Goal: Information Seeking & Learning: Learn about a topic

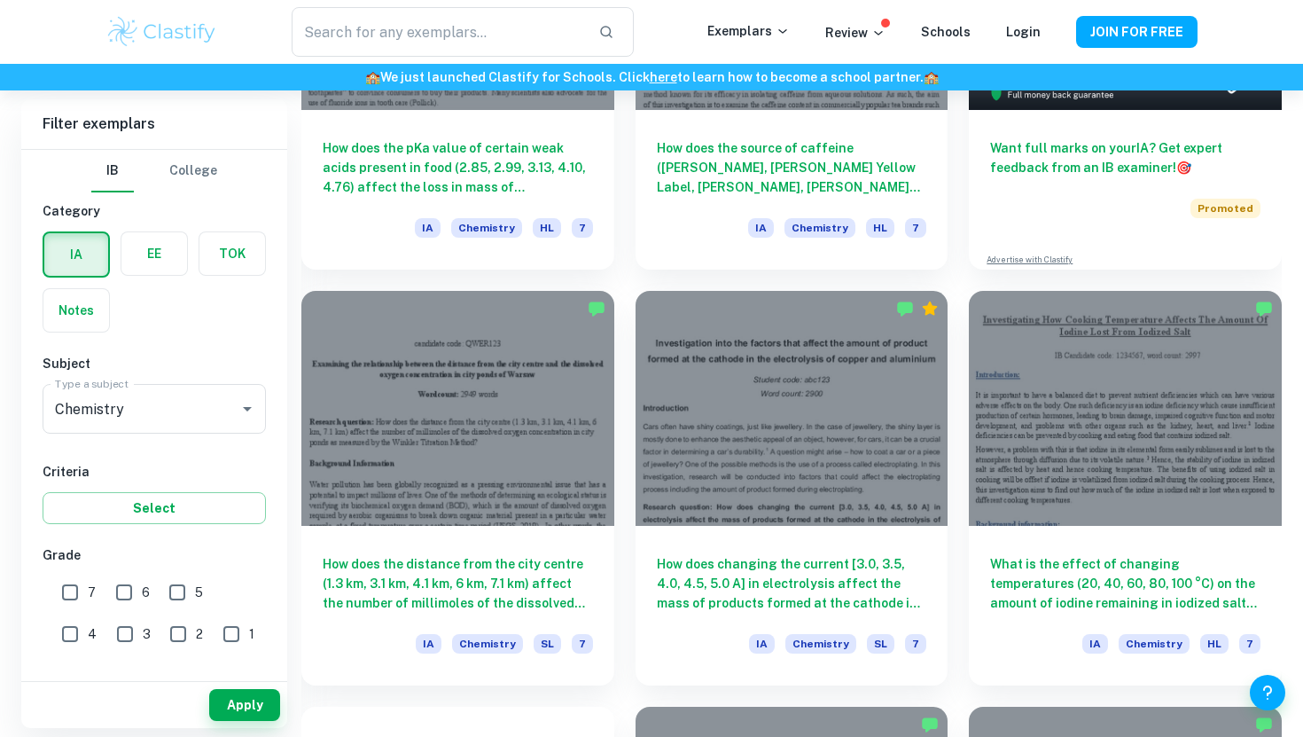
scroll to position [749, 0]
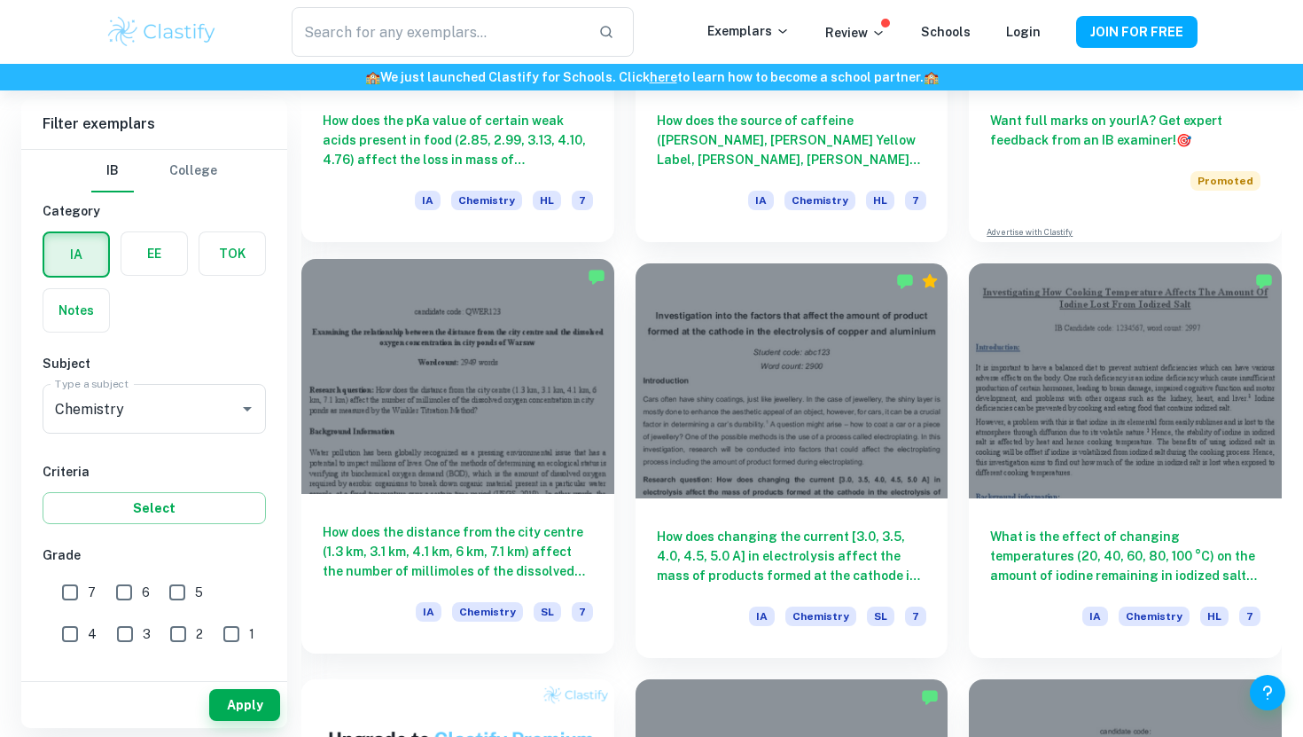
click at [422, 555] on h6 "How does the distance from the city centre (1.3 km, 3.1 km, 4.1 km, 6 km, 7.1 k…" at bounding box center [458, 551] width 270 height 59
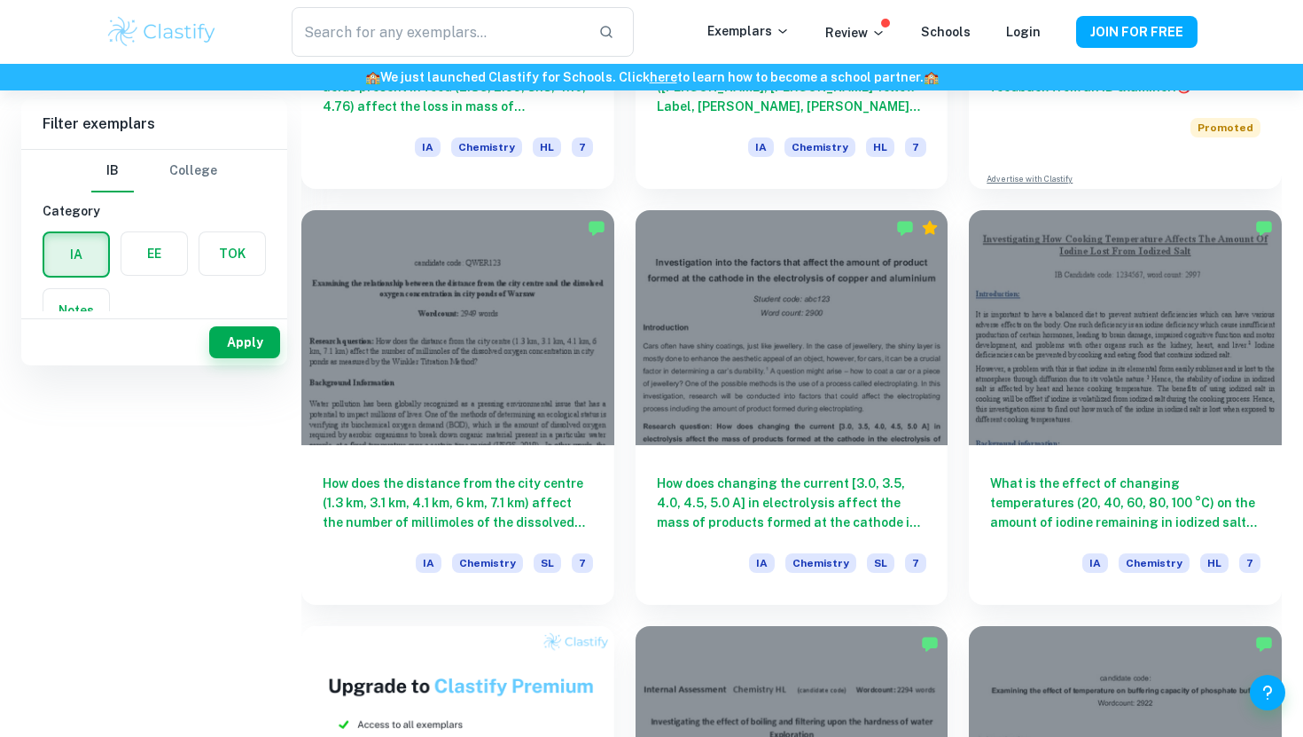
scroll to position [0, 0]
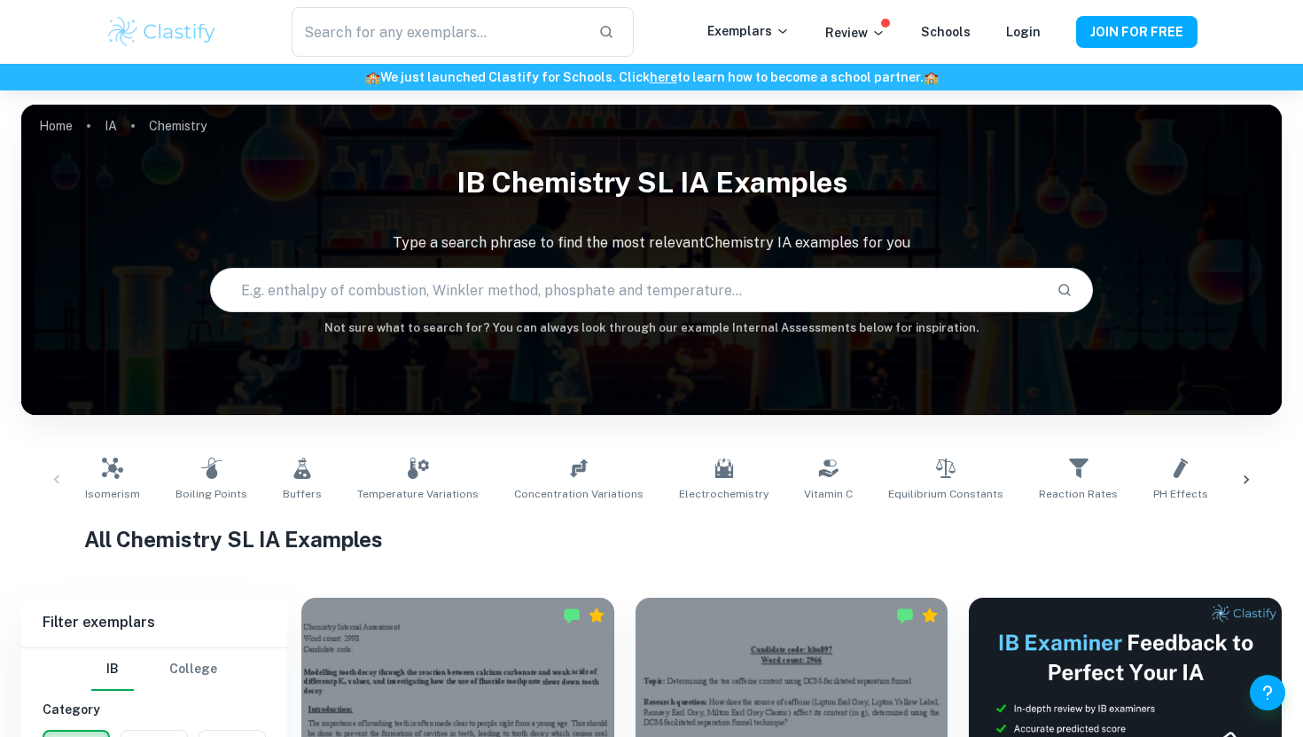
click at [694, 266] on input "text" at bounding box center [626, 290] width 831 height 50
type input "spinach"
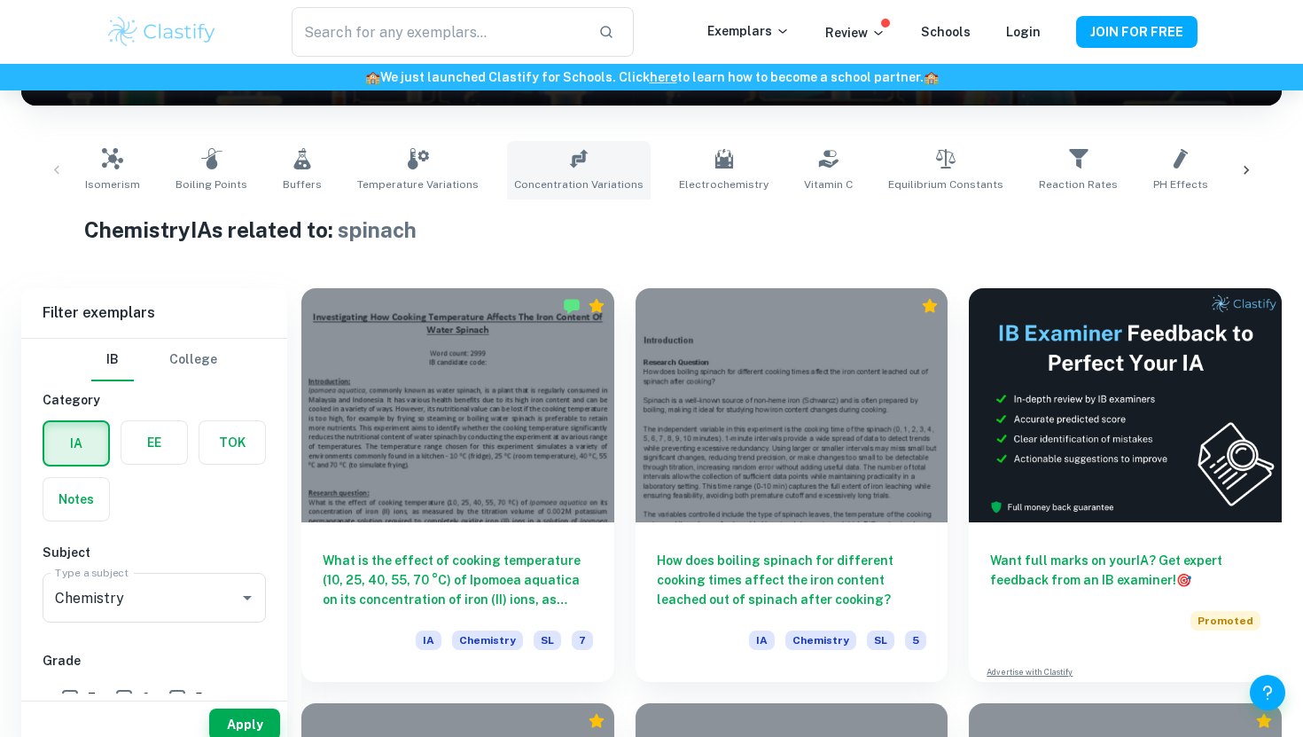
scroll to position [336, 0]
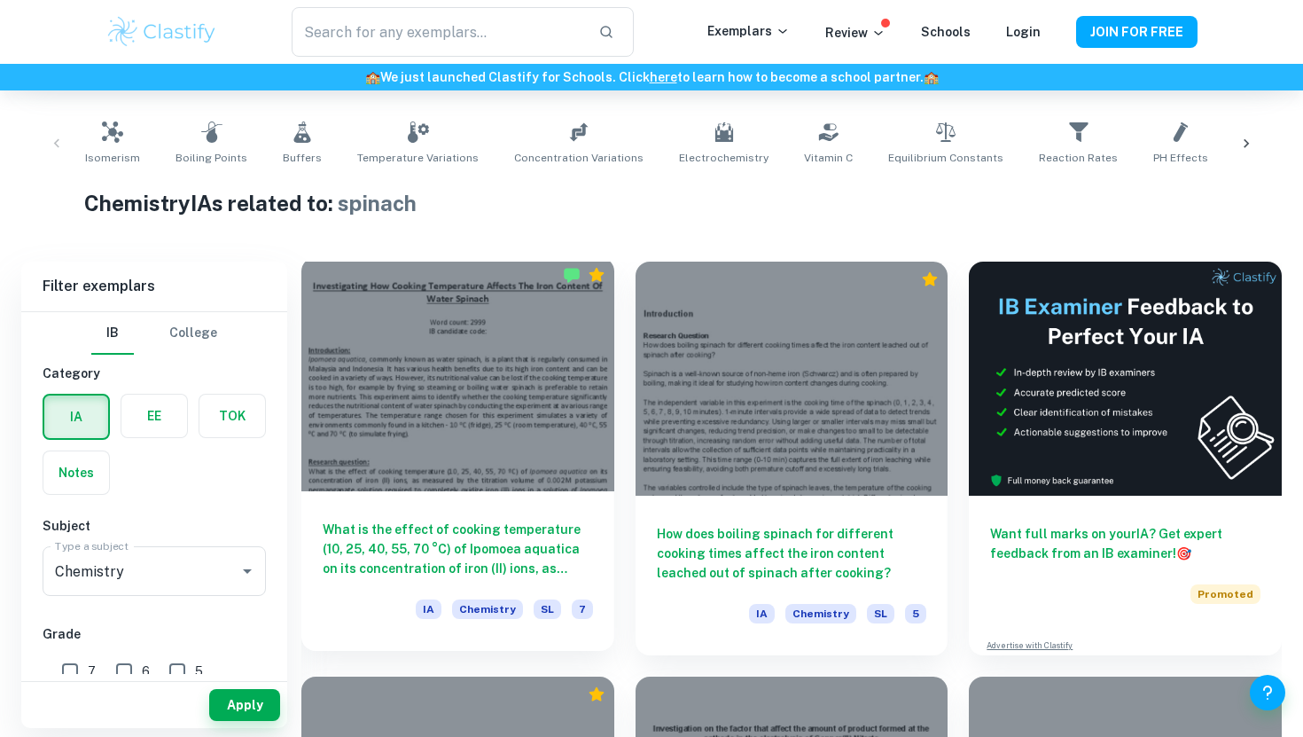
click at [461, 428] on div at bounding box center [457, 374] width 313 height 234
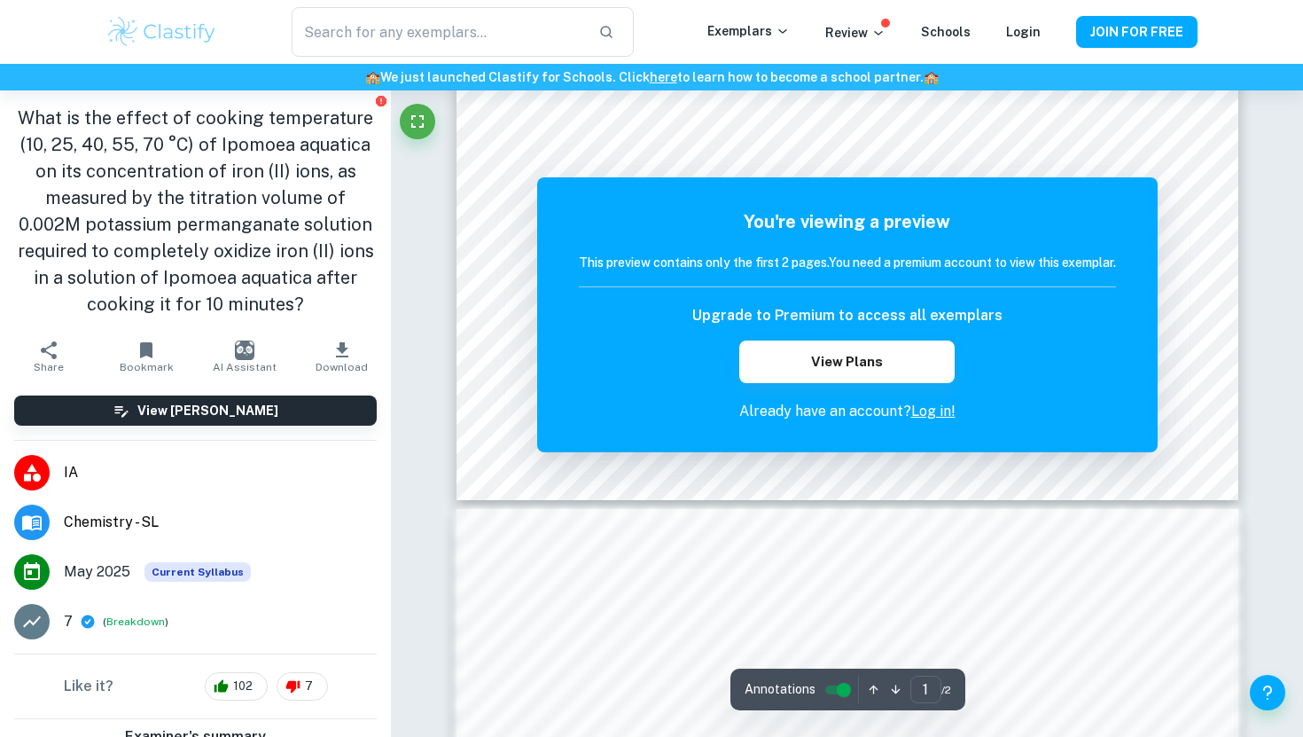
scroll to position [597, 0]
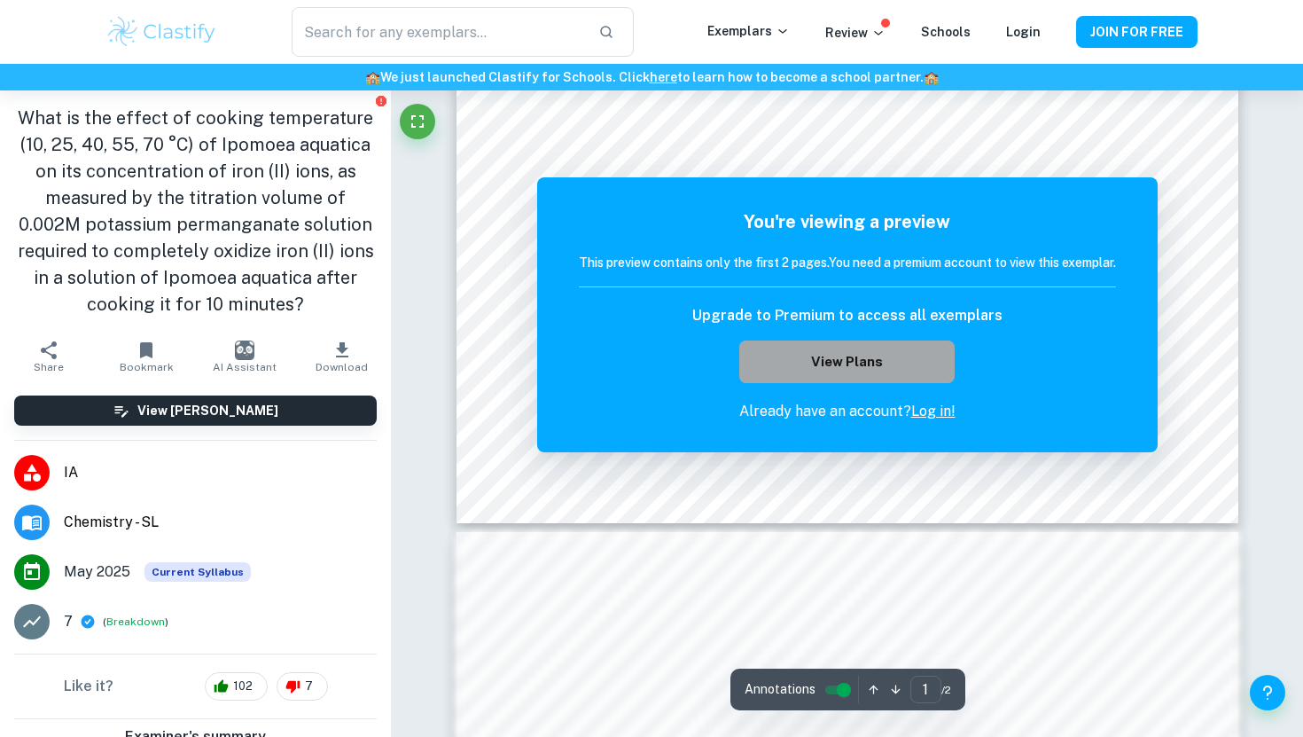
click at [845, 344] on button "View Plans" at bounding box center [846, 361] width 215 height 43
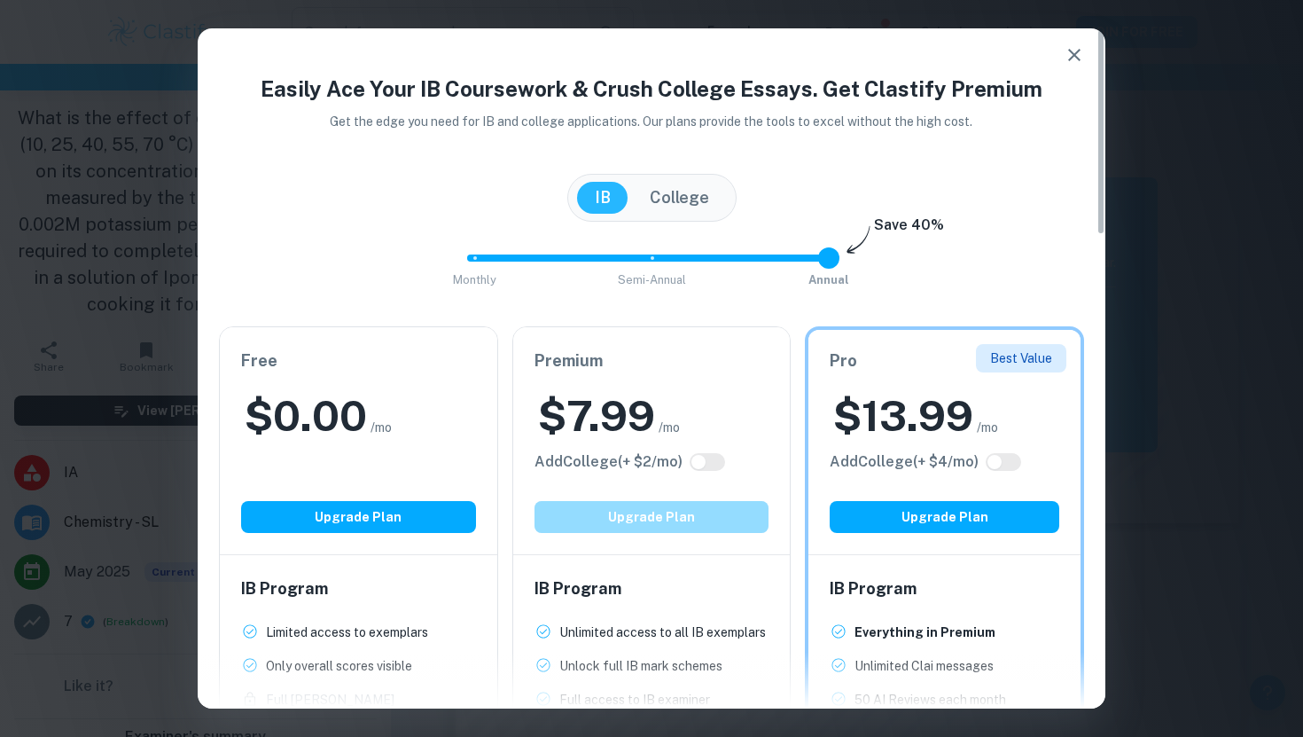
click at [639, 511] on button "Upgrade Plan" at bounding box center [652, 517] width 235 height 32
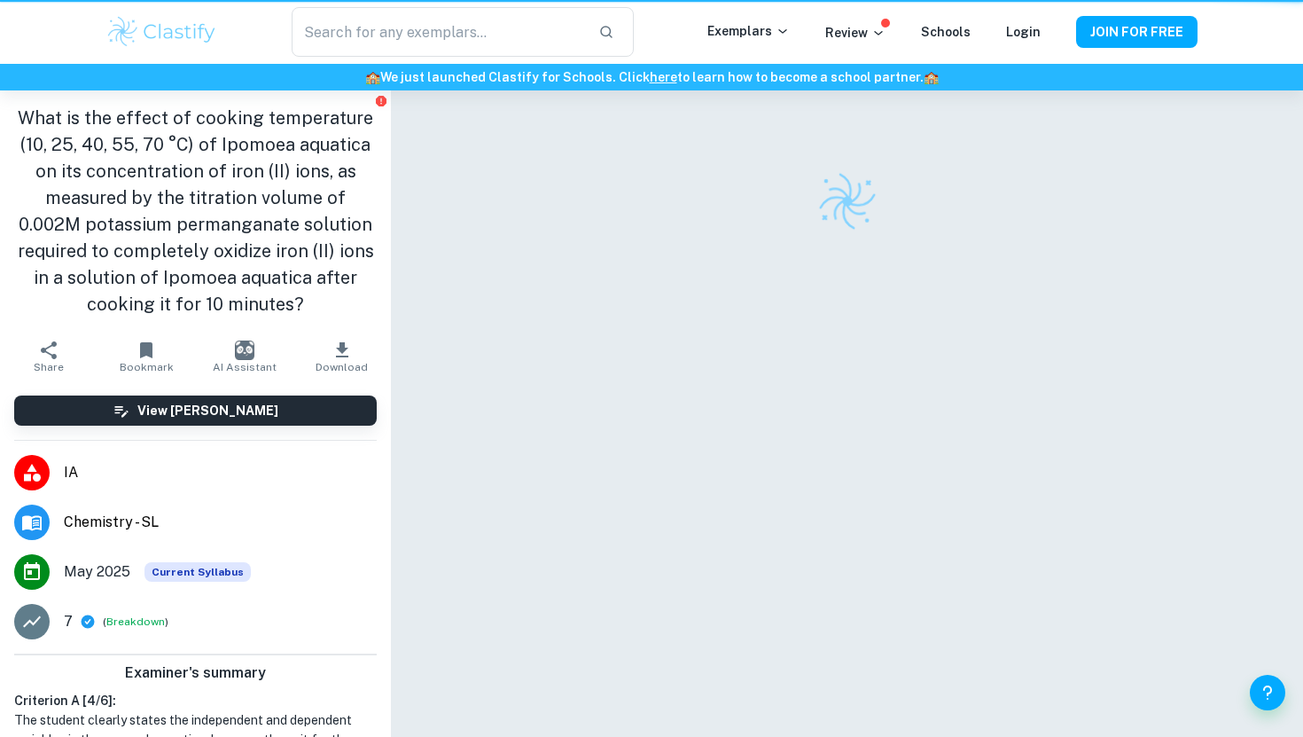
scroll to position [90, 0]
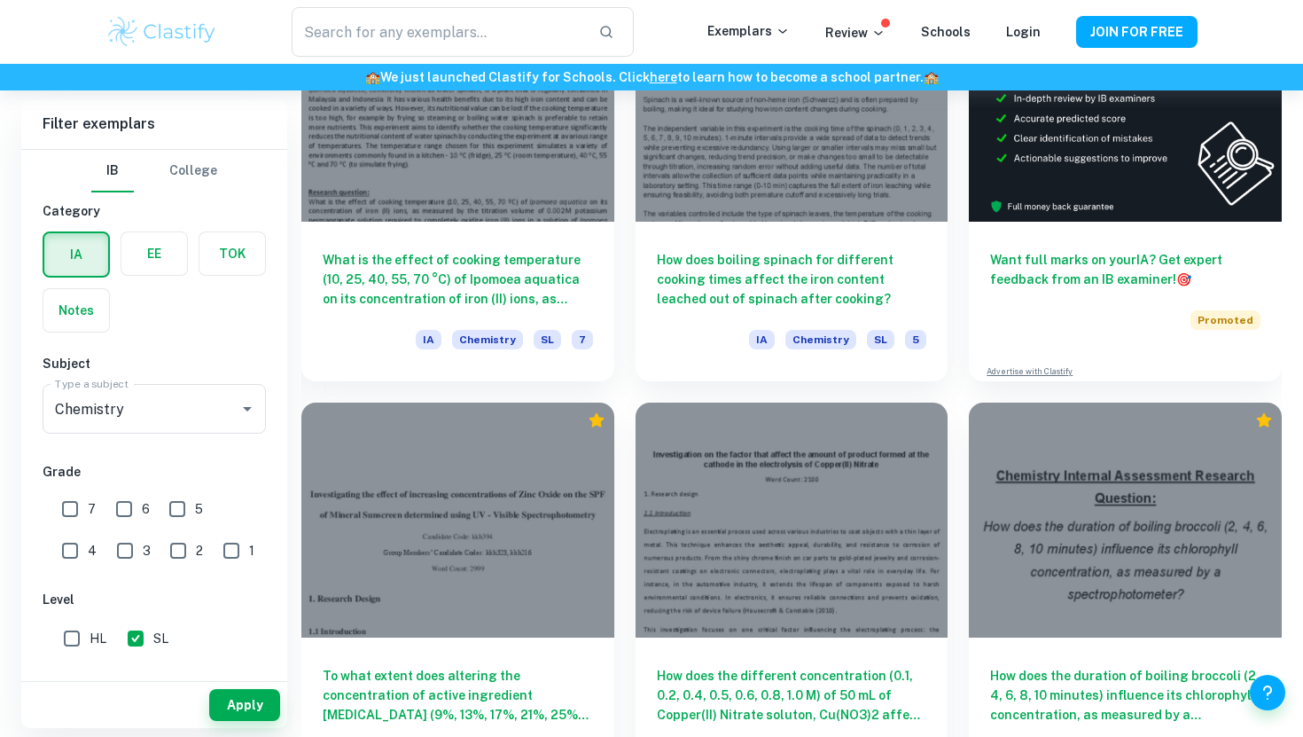
scroll to position [617, 0]
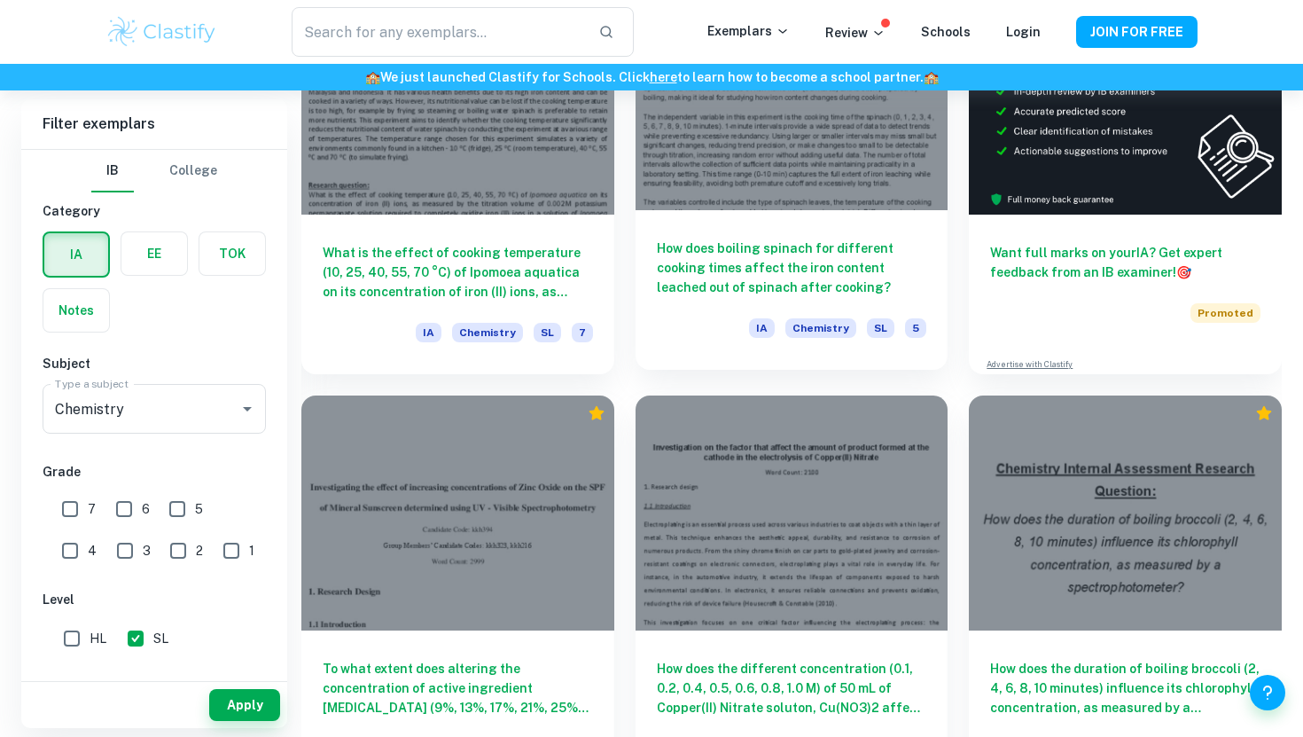
click at [722, 217] on div "How does boiling spinach for different cooking times affect the iron content le…" at bounding box center [792, 290] width 313 height 160
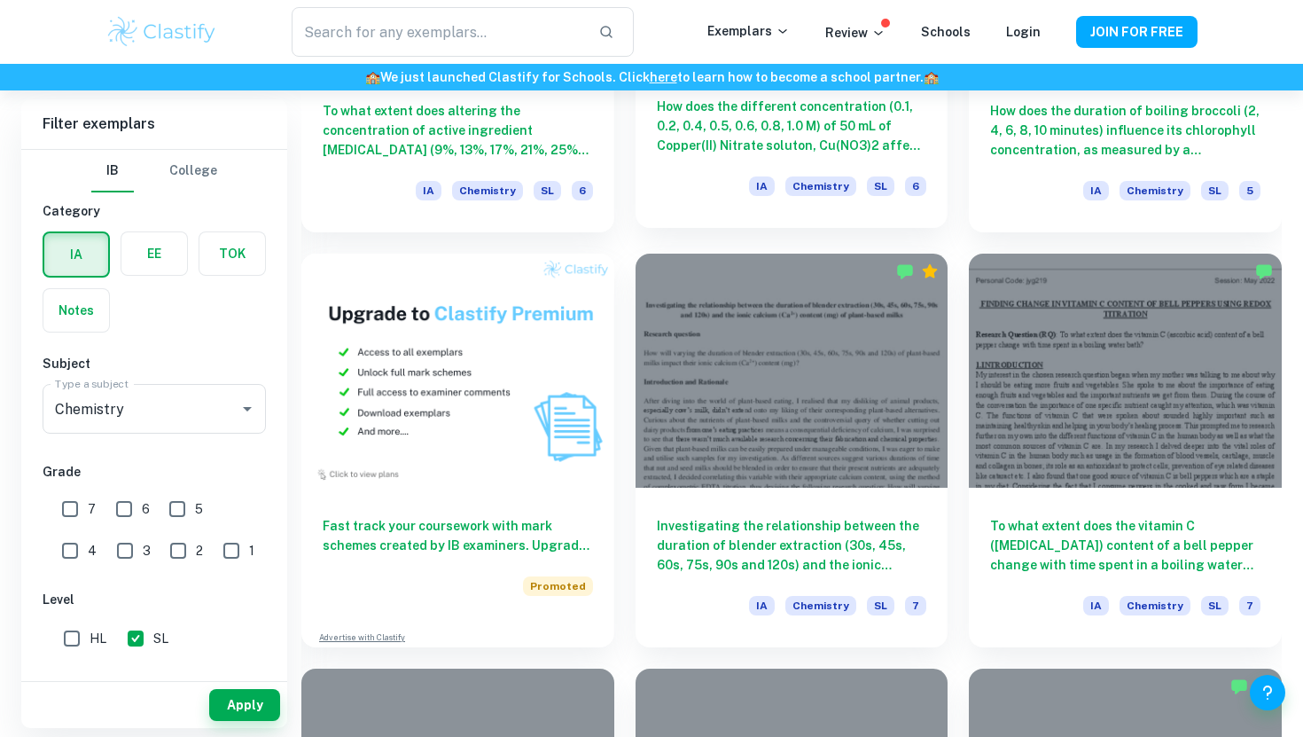
scroll to position [1181, 0]
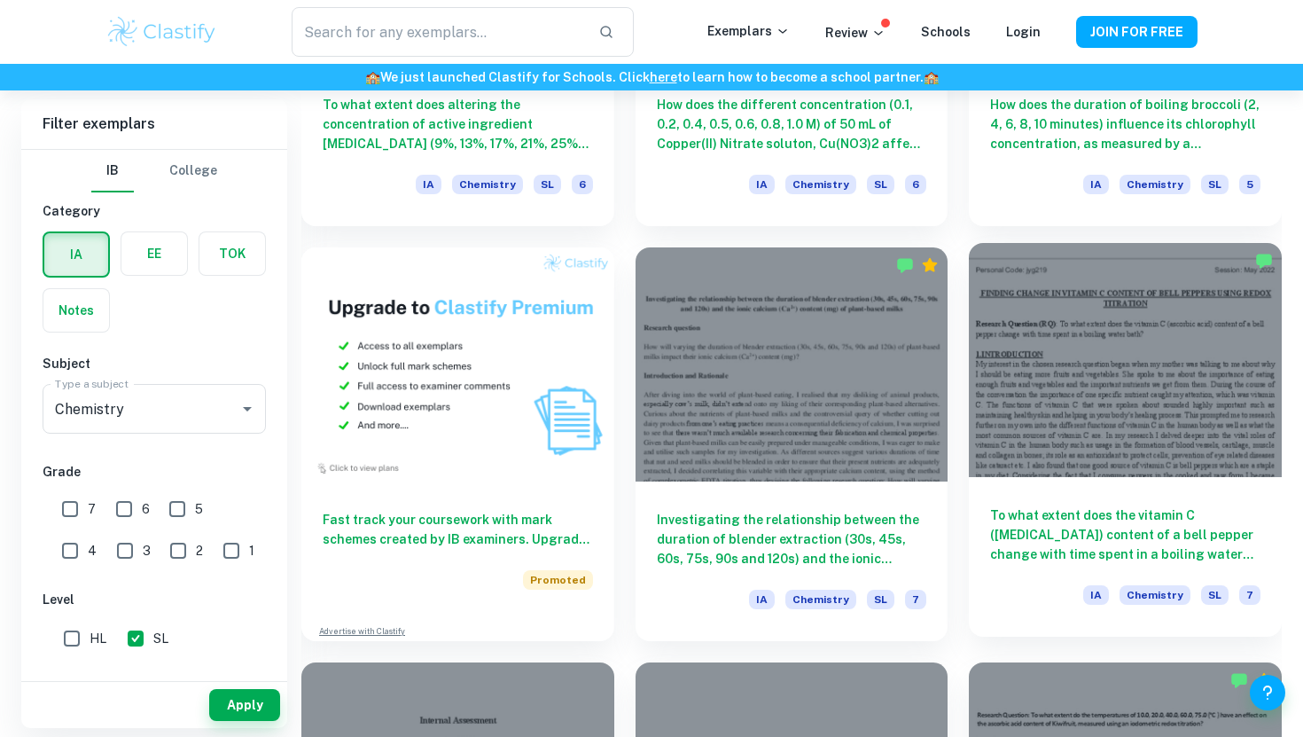
click at [1096, 544] on h6 "To what extent does the vitamin C (ascorbic acid) content of a bell pepper chan…" at bounding box center [1125, 534] width 270 height 59
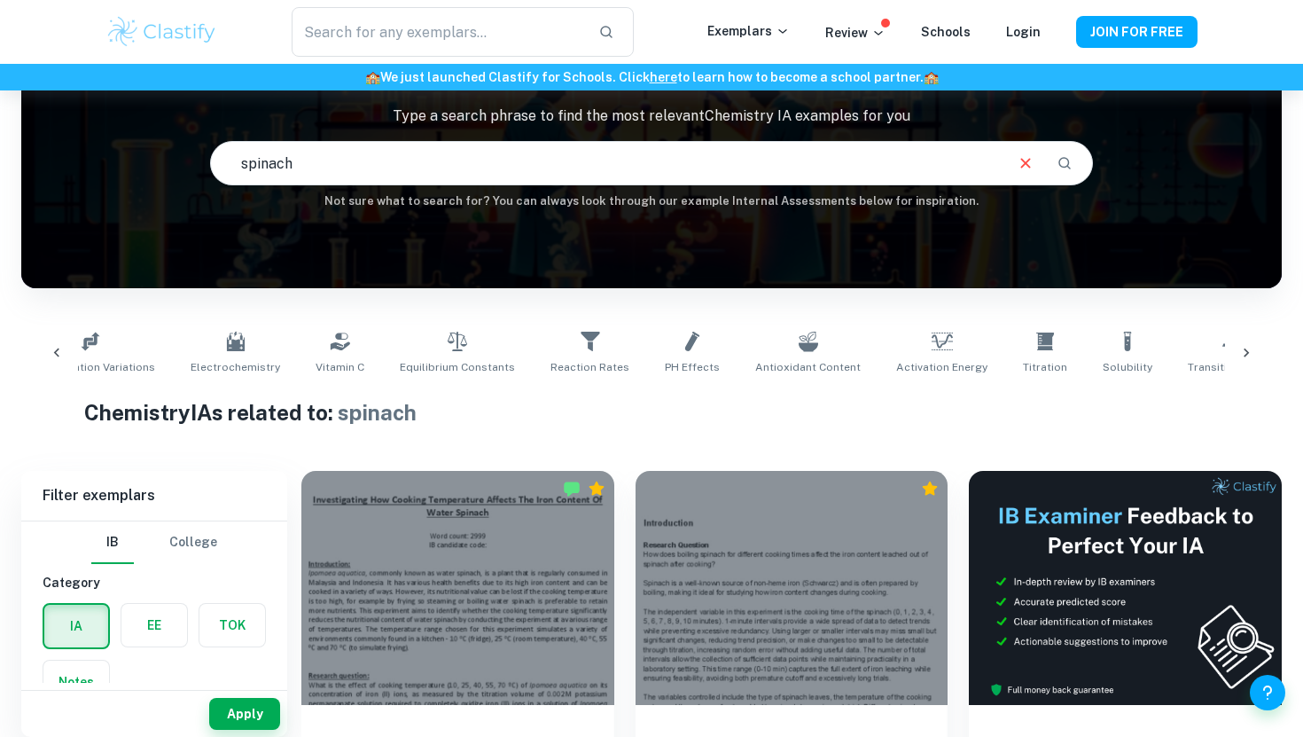
scroll to position [0, 489]
click at [1035, 349] on icon at bounding box center [1044, 341] width 18 height 18
type input "Titration"
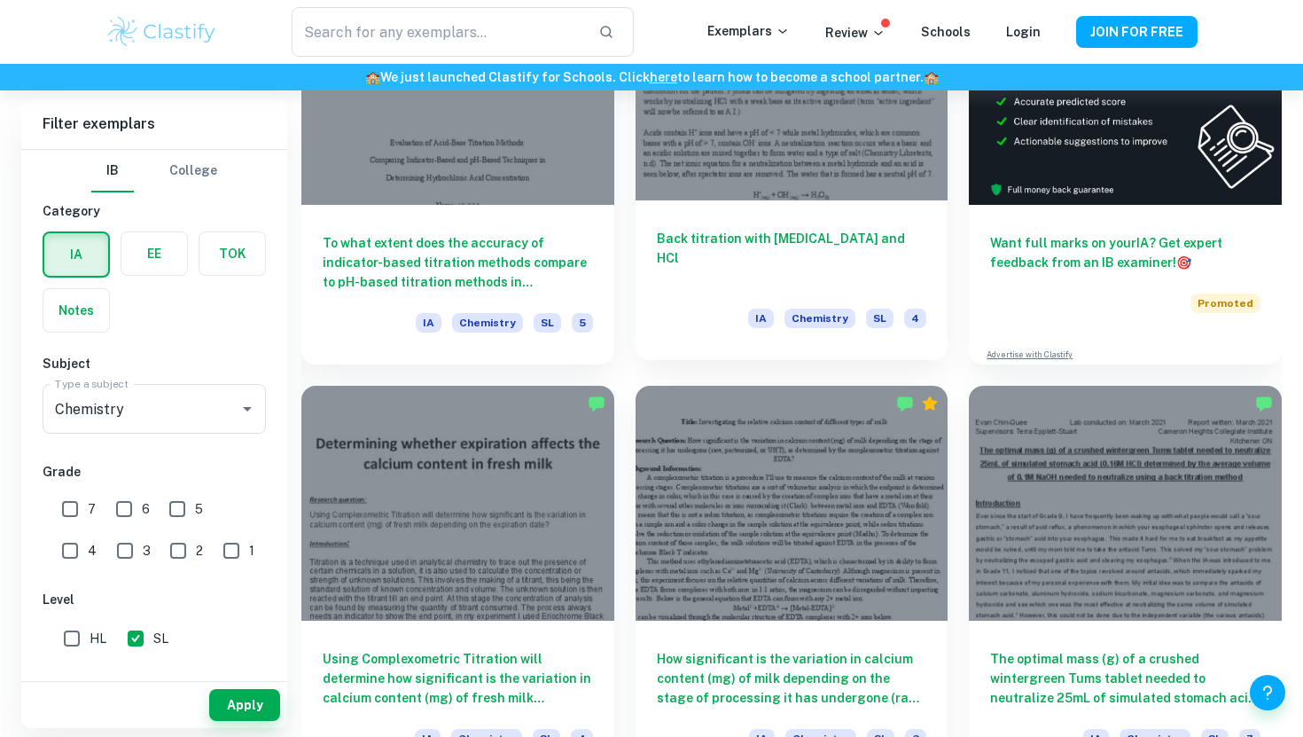
scroll to position [630, 0]
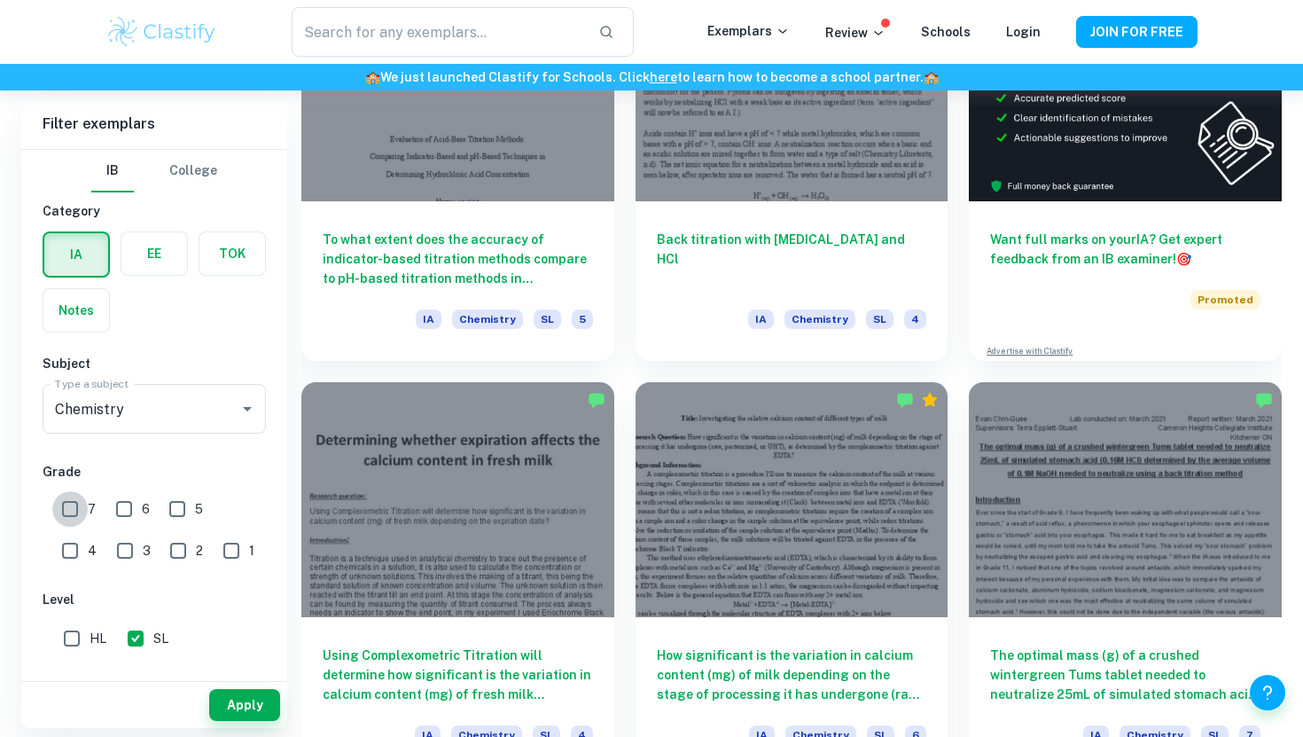
click at [66, 519] on input "7" at bounding box center [69, 508] width 35 height 35
checkbox input "true"
click at [239, 706] on button "Apply" at bounding box center [244, 705] width 71 height 32
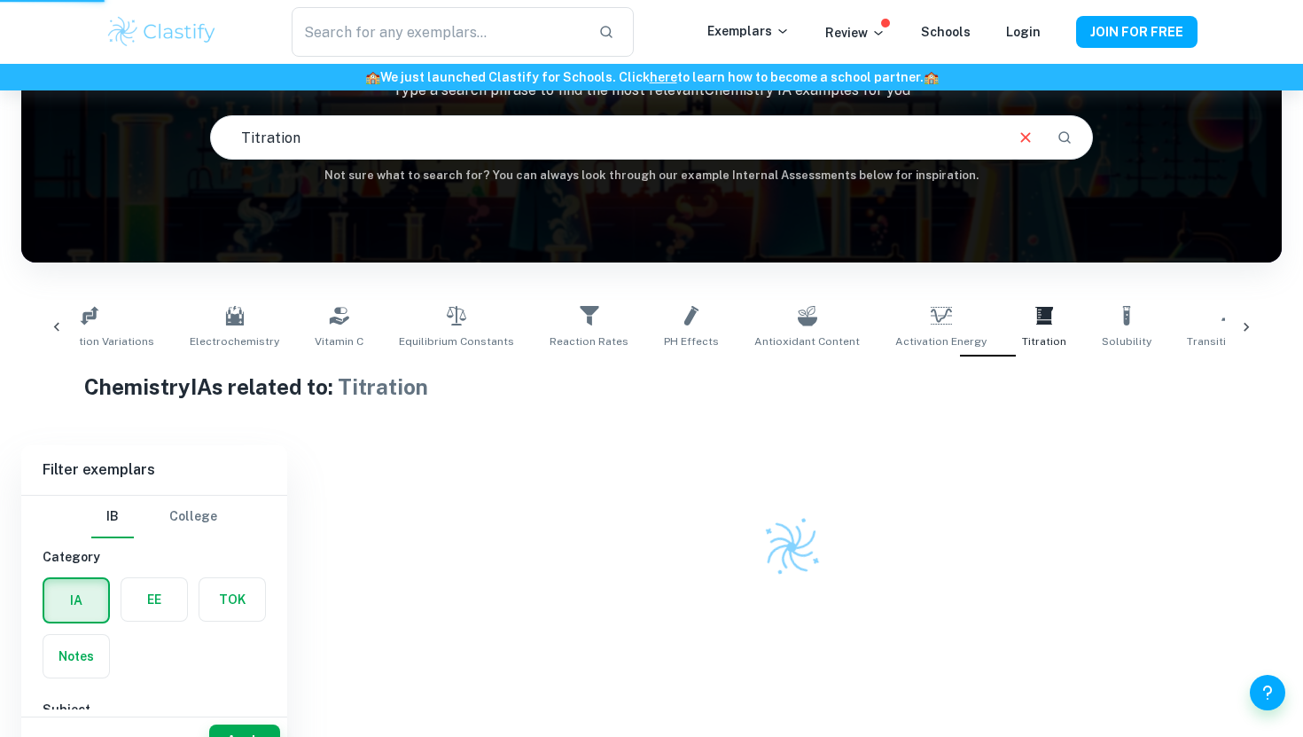
scroll to position [127, 0]
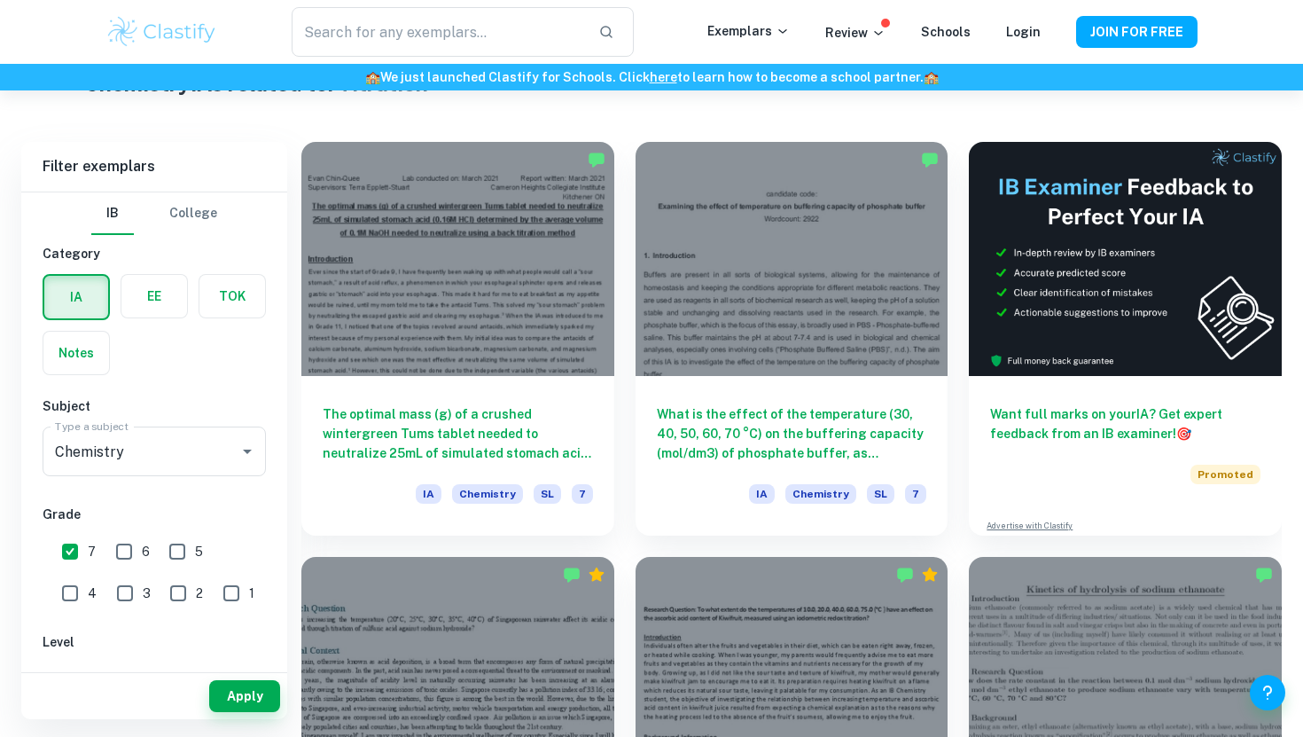
scroll to position [444, 0]
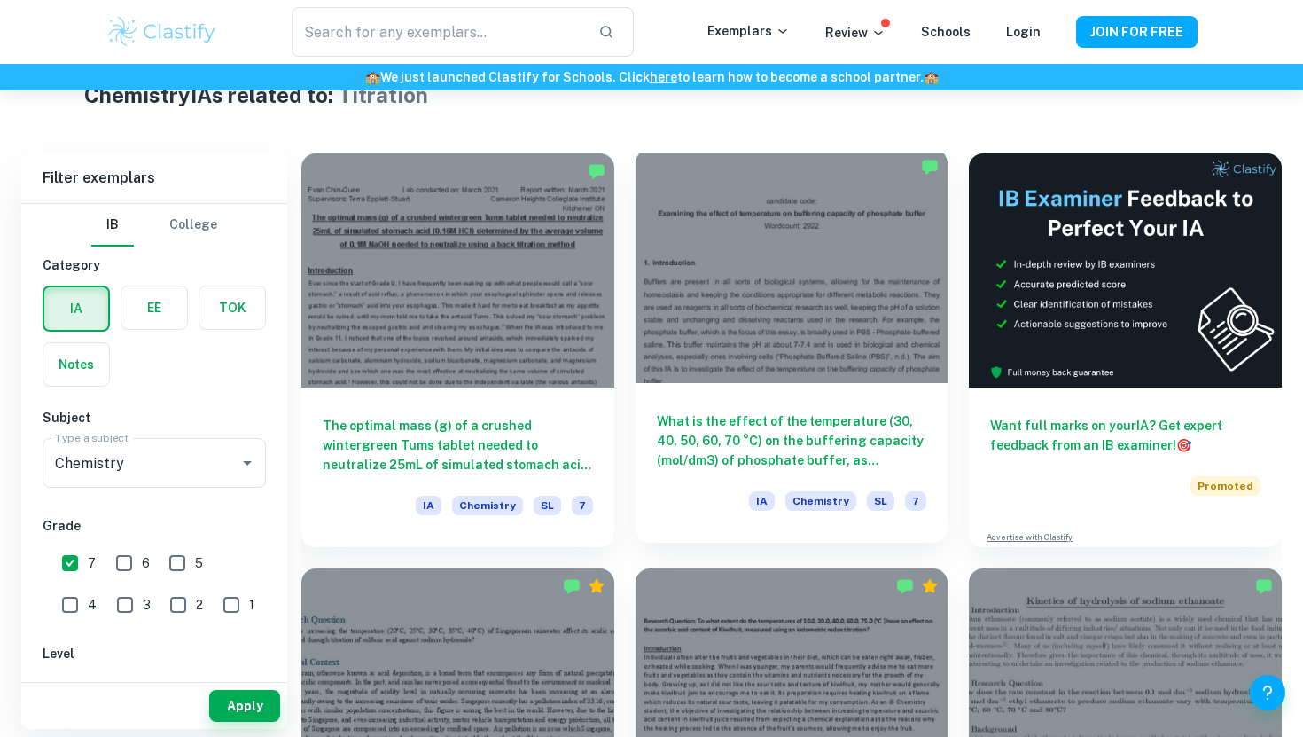
click at [741, 396] on div "What is the effect of the temperature (30, 40, 50, 60, 70 °C) on the buffering …" at bounding box center [792, 463] width 313 height 160
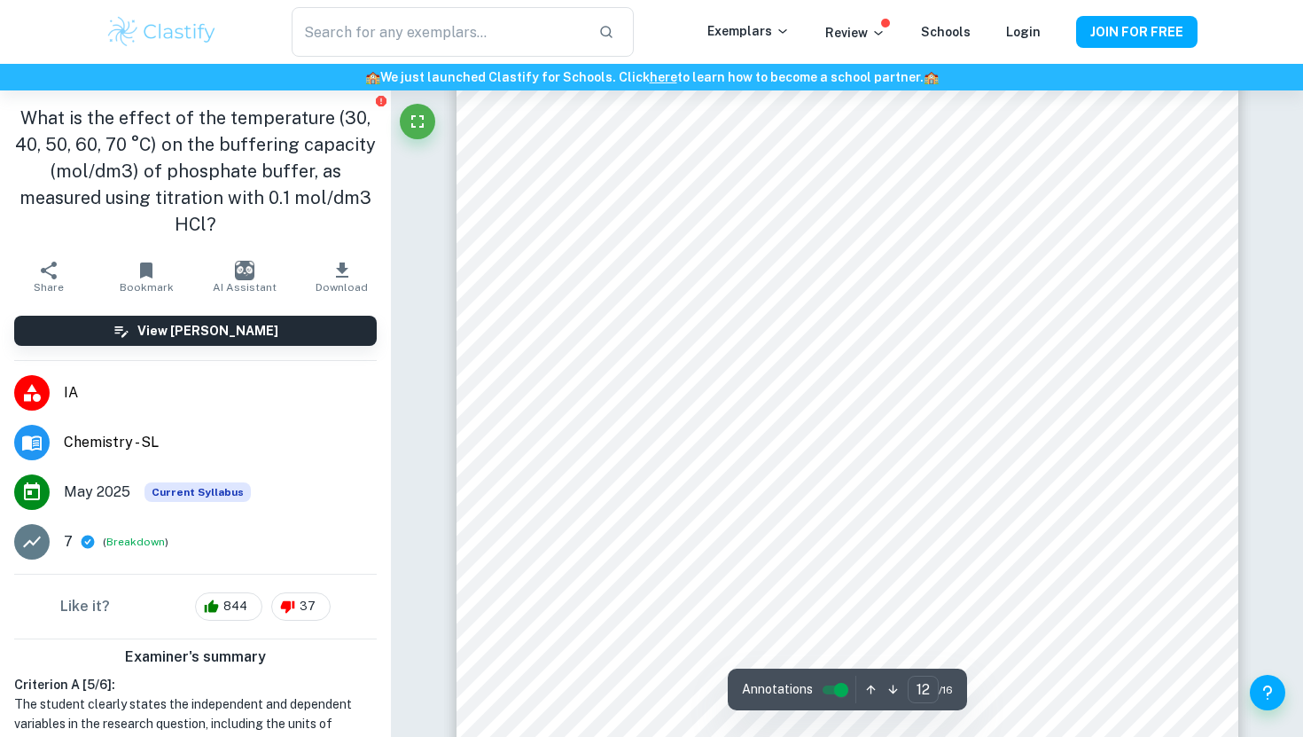
scroll to position [12816, 0]
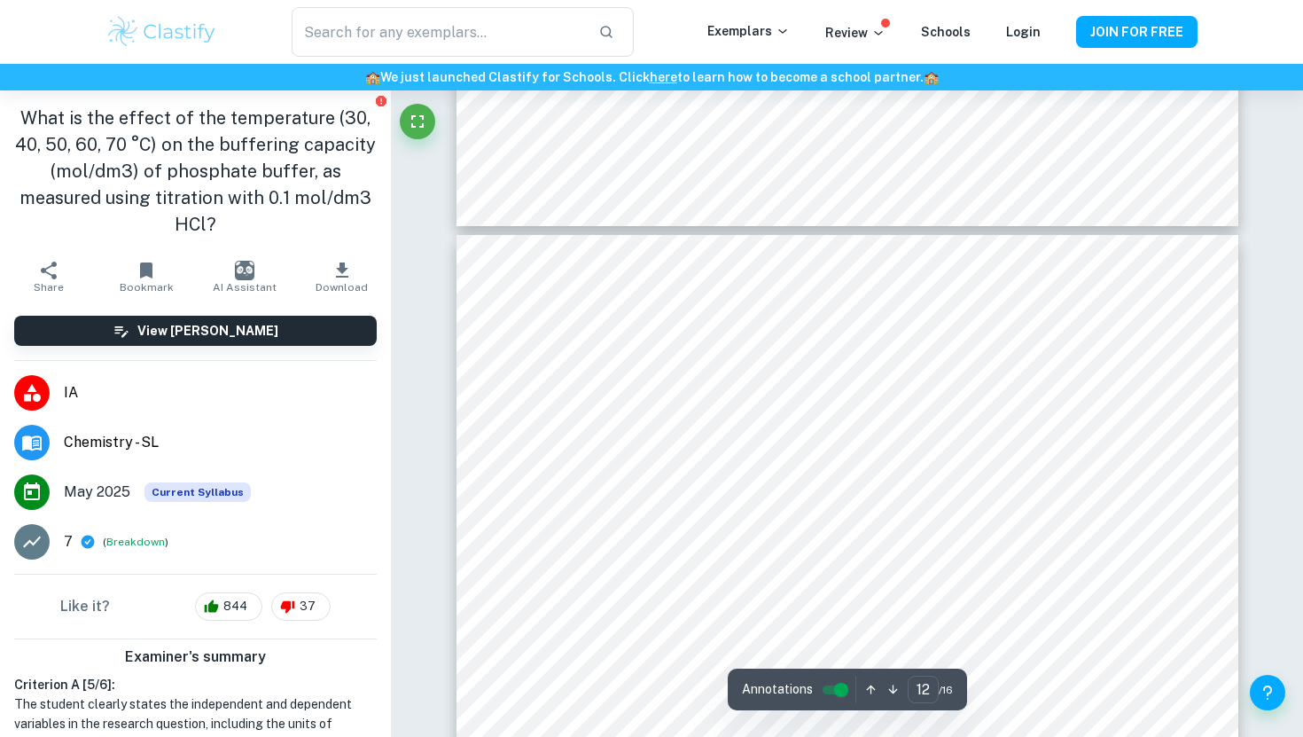
type input "11"
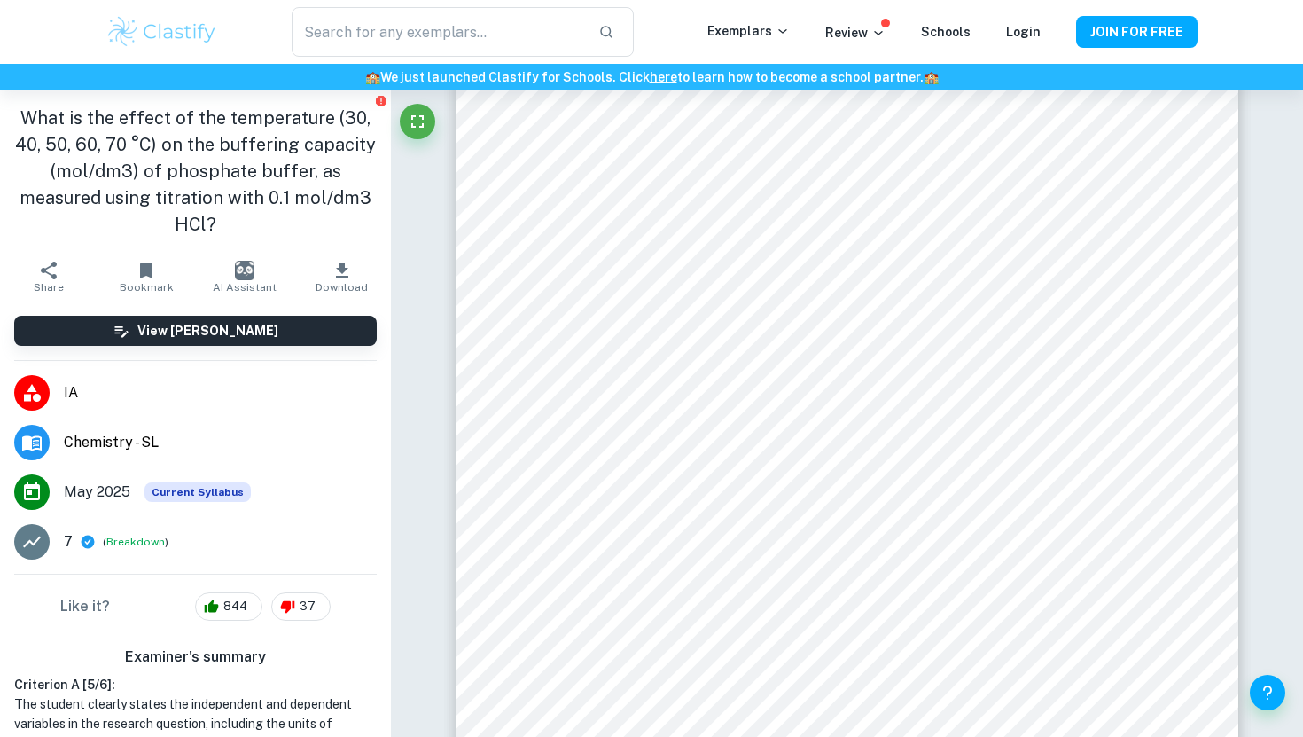
scroll to position [11858, 0]
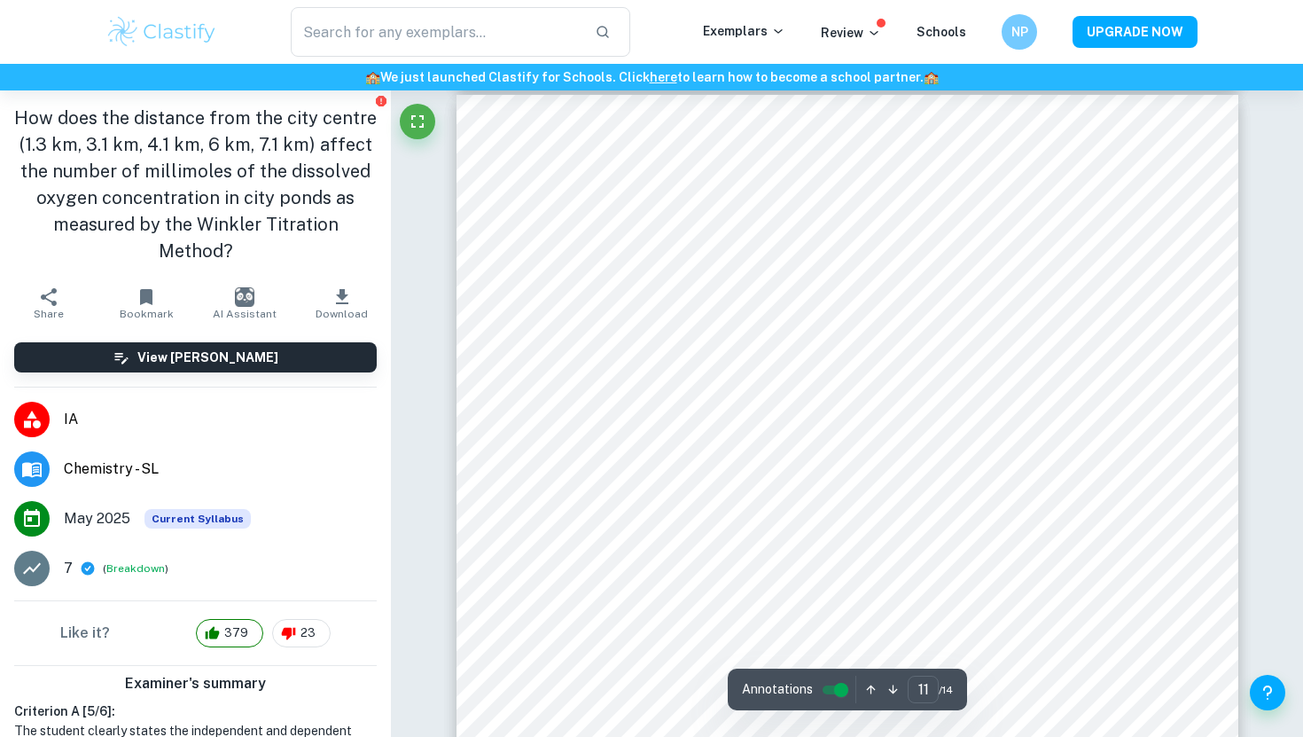
scroll to position [11234, 0]
type input "10"
